Goal: Task Accomplishment & Management: Use online tool/utility

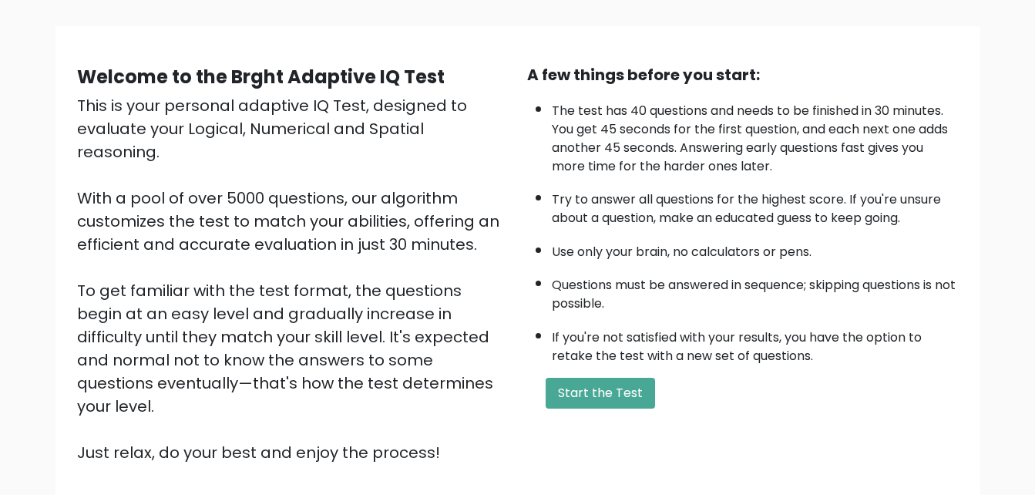
scroll to position [103, 0]
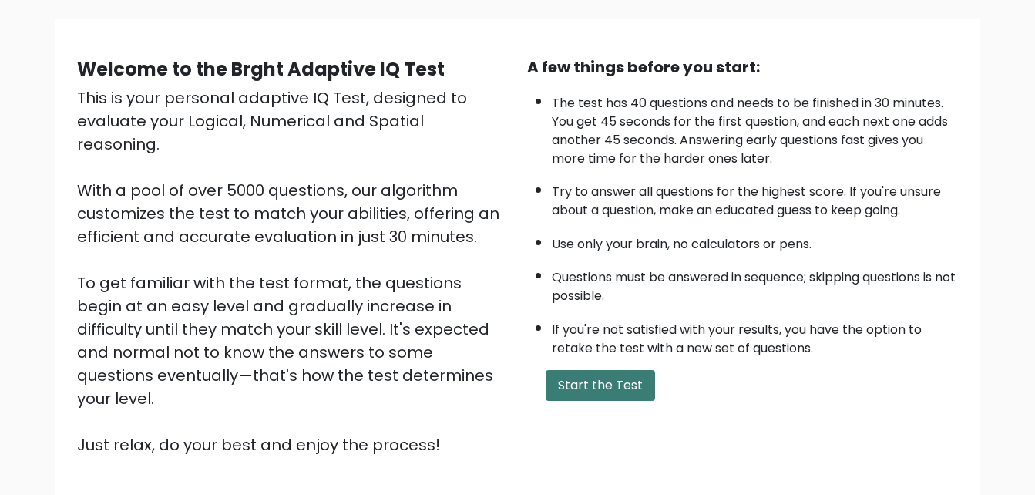
click at [578, 387] on button "Start the Test" at bounding box center [599, 385] width 109 height 31
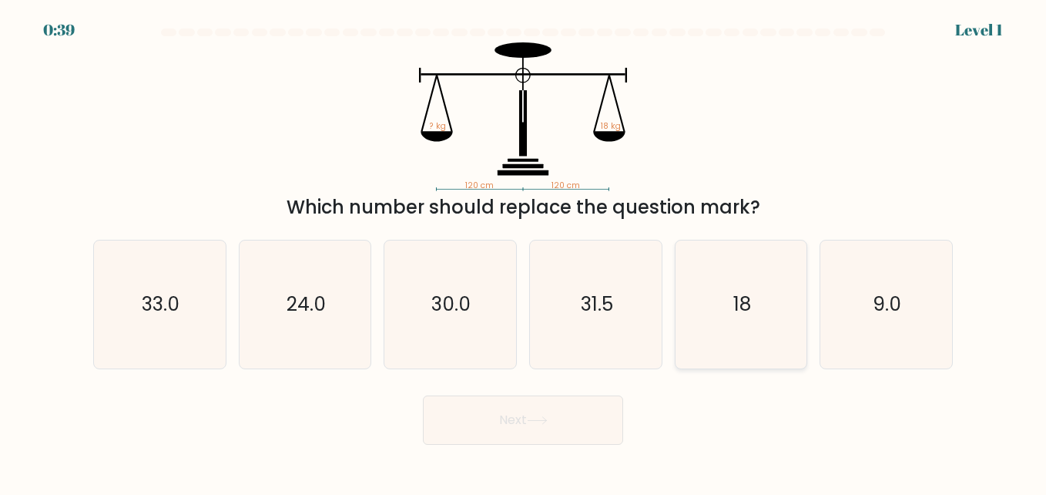
click at [759, 292] on icon "18" at bounding box center [741, 304] width 128 height 128
click at [524, 251] on input "e. 18" at bounding box center [523, 249] width 1 height 4
radio input "true"
